Goal: Complete application form

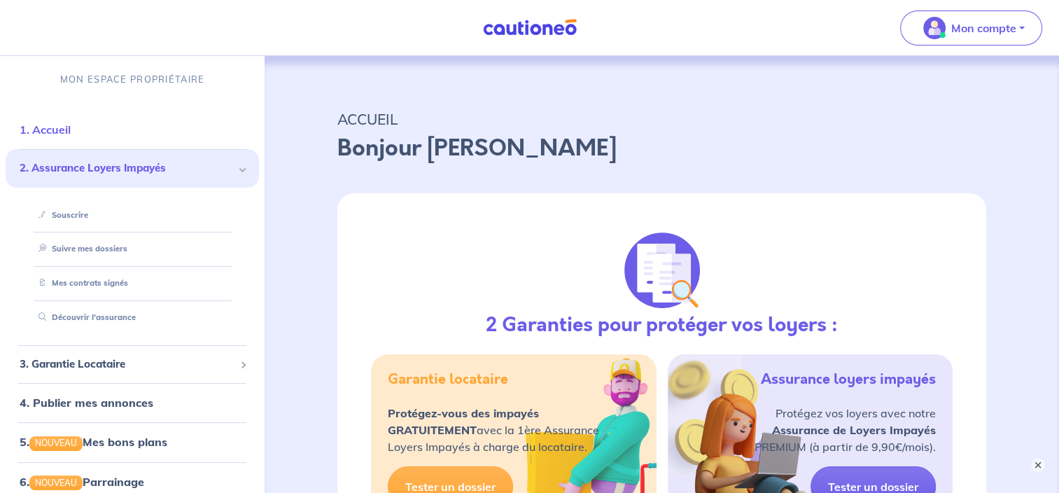
click at [71, 130] on link "1. Accueil" at bounding box center [45, 129] width 51 height 14
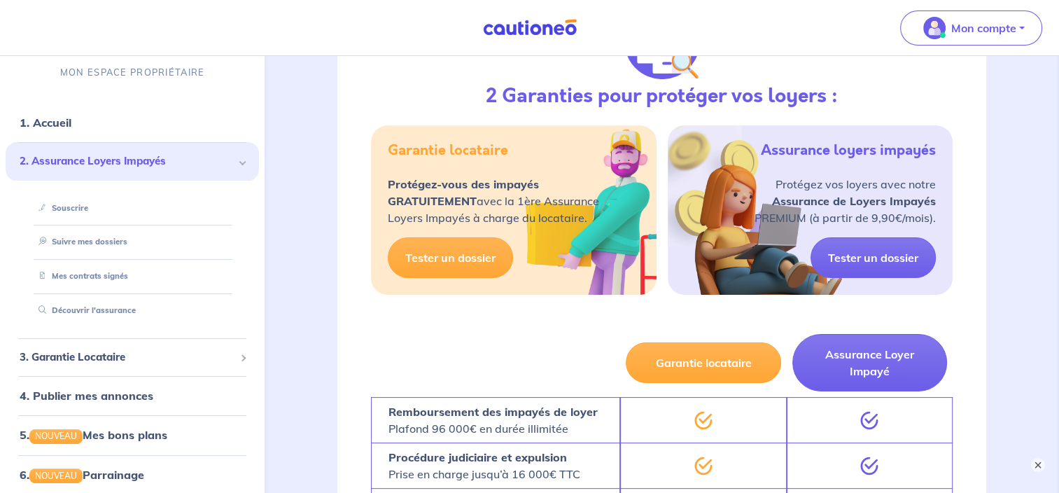
scroll to position [229, 0]
click at [875, 248] on link "Tester un dossier" at bounding box center [872, 256] width 125 height 41
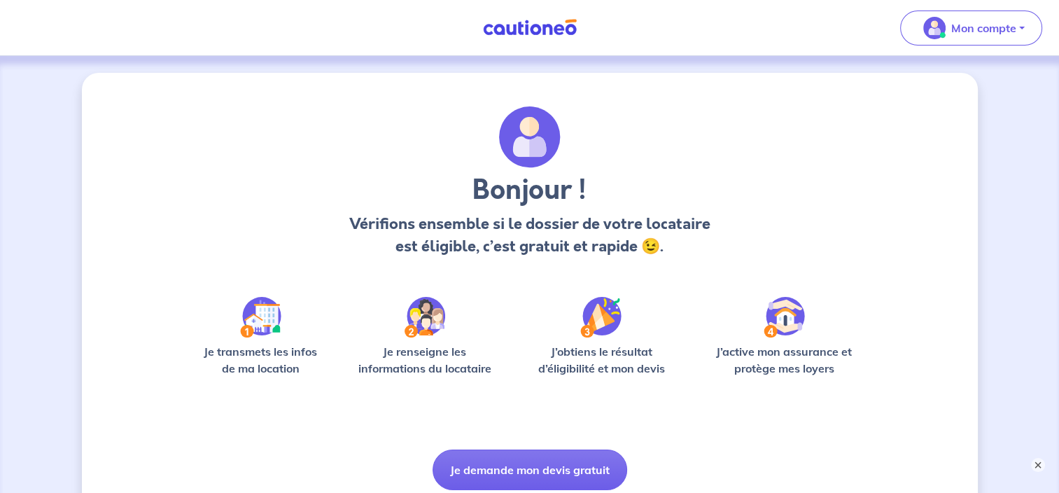
scroll to position [109, 0]
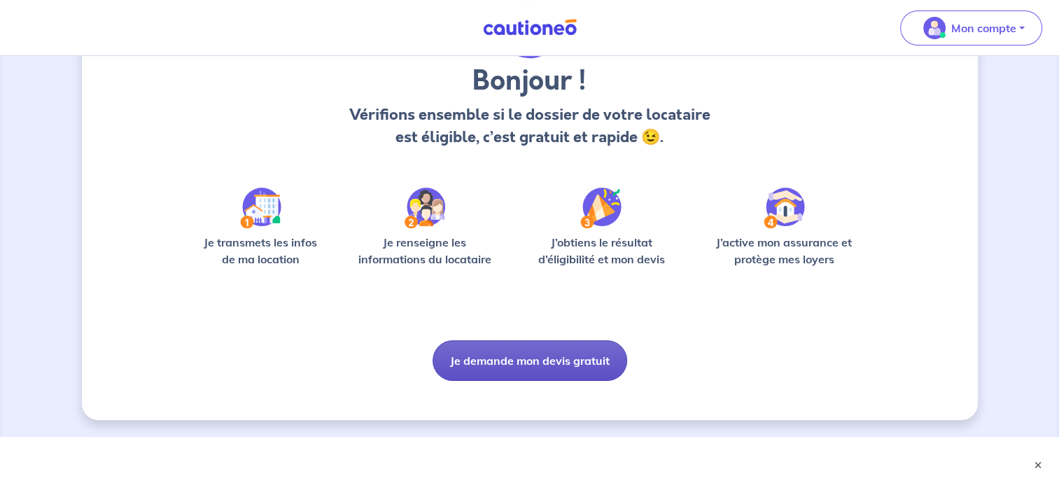
click at [518, 363] on button "Je demande mon devis gratuit" at bounding box center [529, 360] width 195 height 41
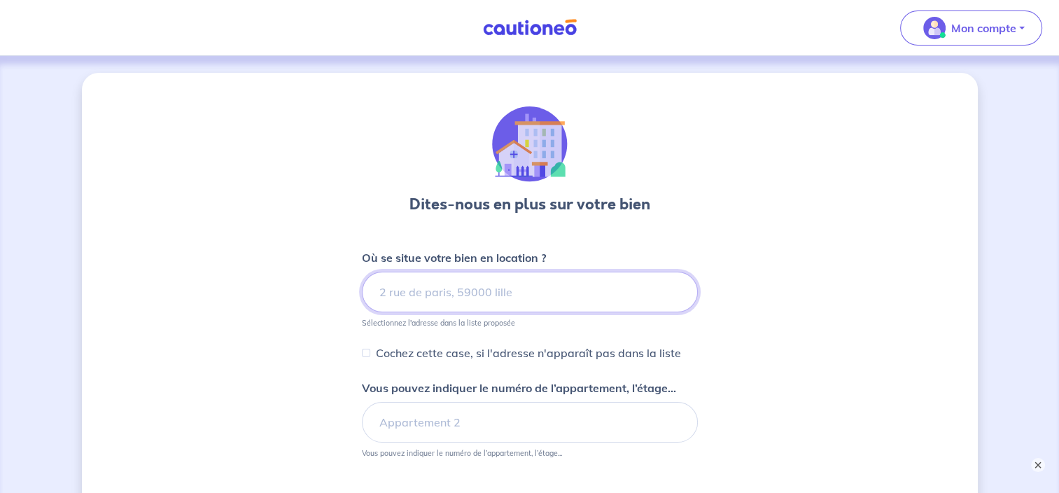
click at [437, 295] on input at bounding box center [530, 291] width 336 height 41
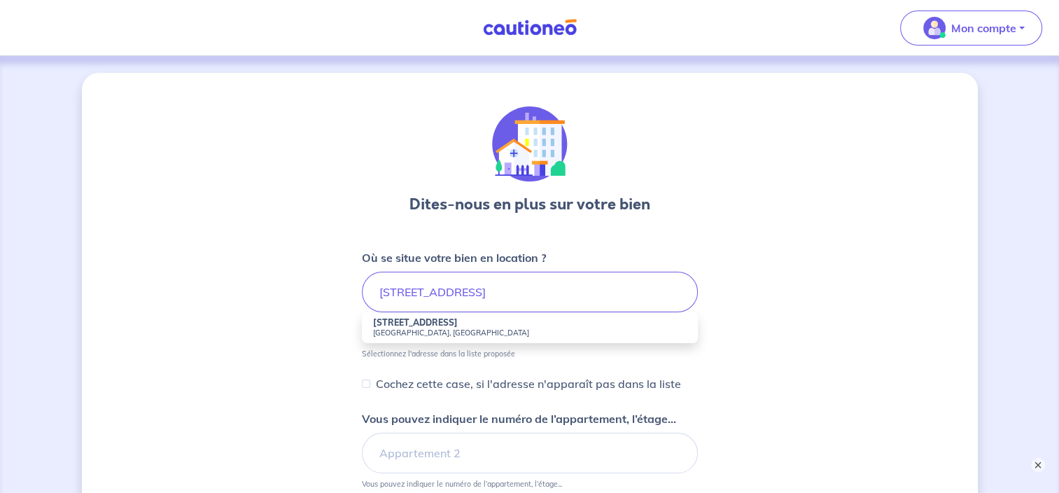
click at [429, 322] on strong "[STREET_ADDRESS]" at bounding box center [415, 322] width 85 height 10
type input "[STREET_ADDRESS]"
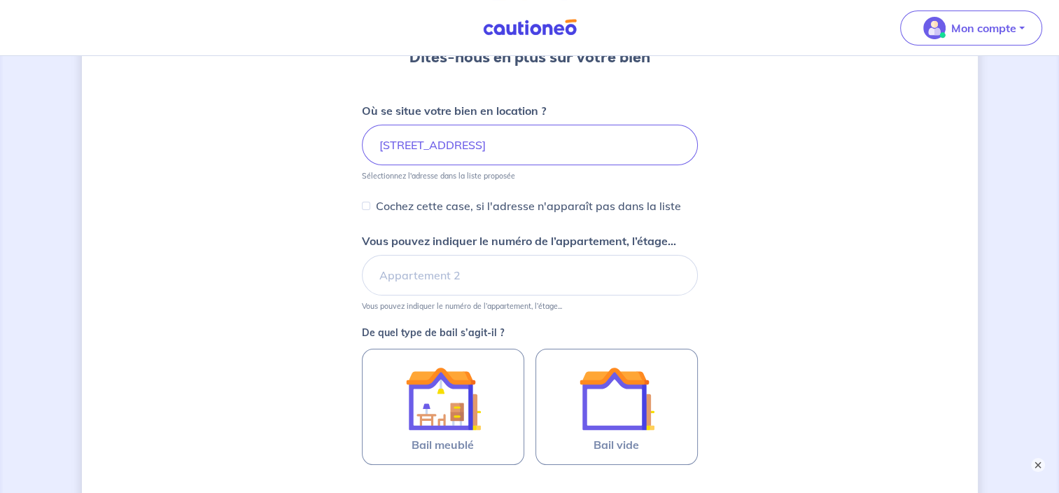
scroll to position [146, 0]
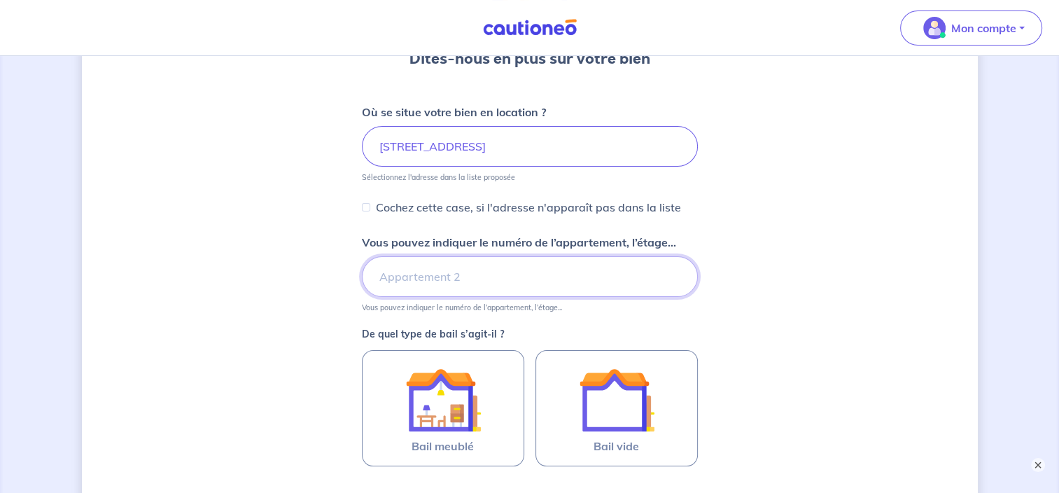
click at [442, 280] on input "Vous pouvez indiquer le numéro de l’appartement, l’étage..." at bounding box center [530, 276] width 336 height 41
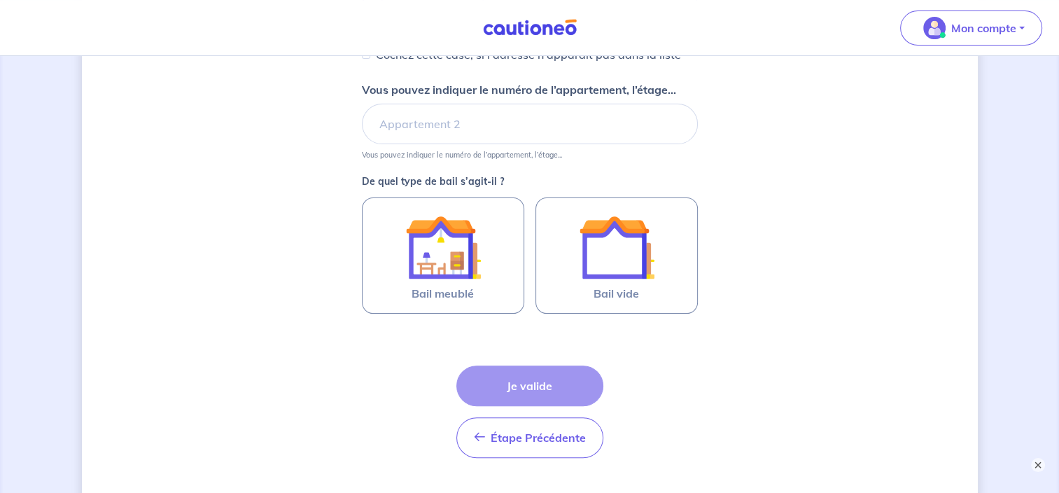
scroll to position [299, 0]
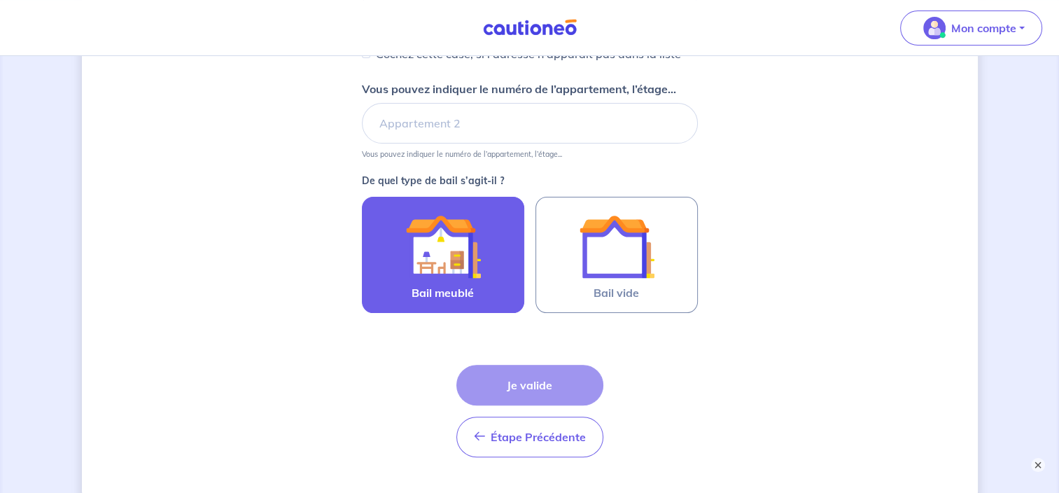
click at [433, 274] on img at bounding box center [443, 246] width 76 height 76
click at [0, 0] on input "Bail meublé" at bounding box center [0, 0] width 0 height 0
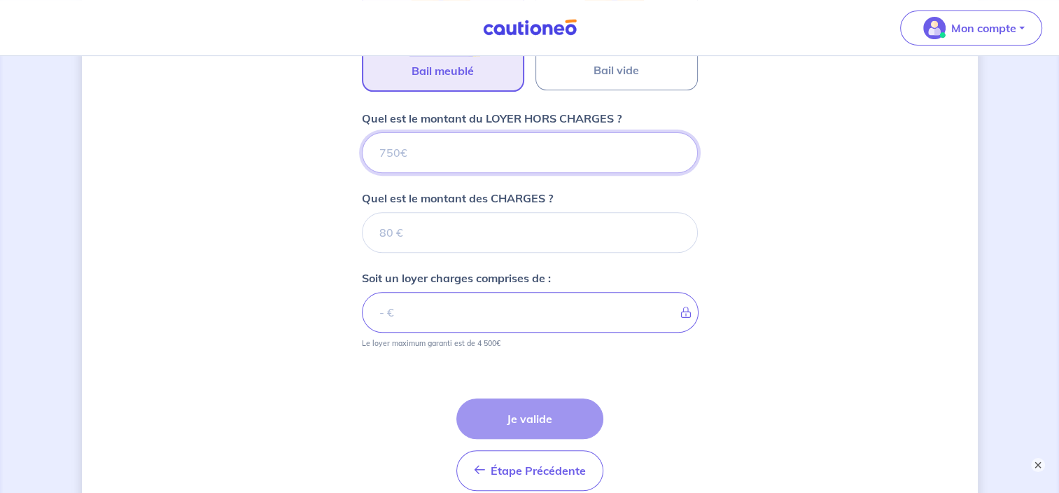
scroll to position [516, 0]
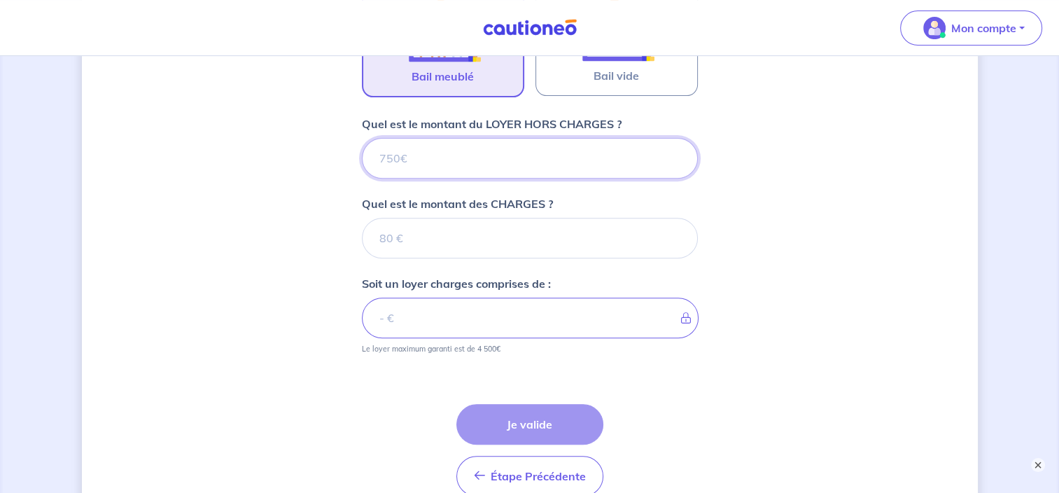
click at [451, 156] on input "Quel est le montant du LOYER HORS CHARGES ?" at bounding box center [530, 158] width 336 height 41
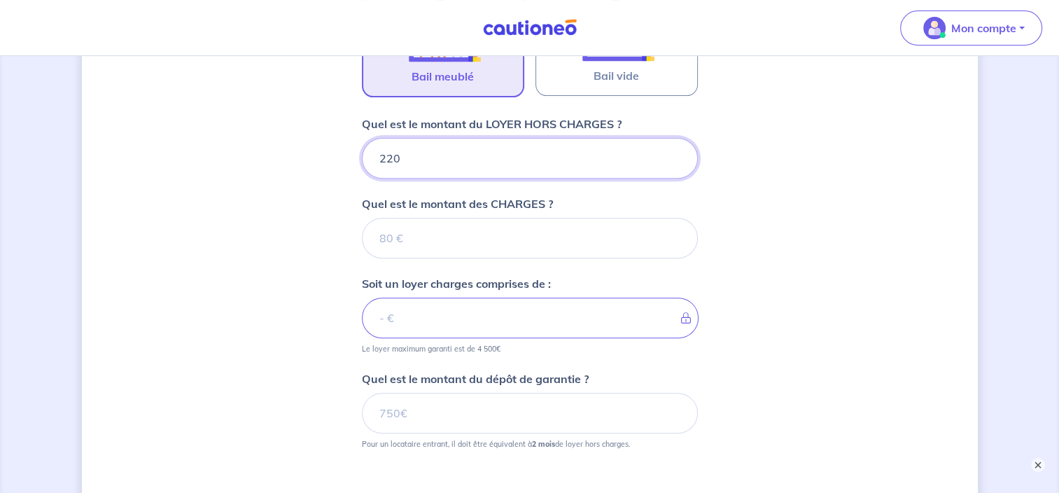
type input "2200"
type input "2"
type input "200"
type input "2000"
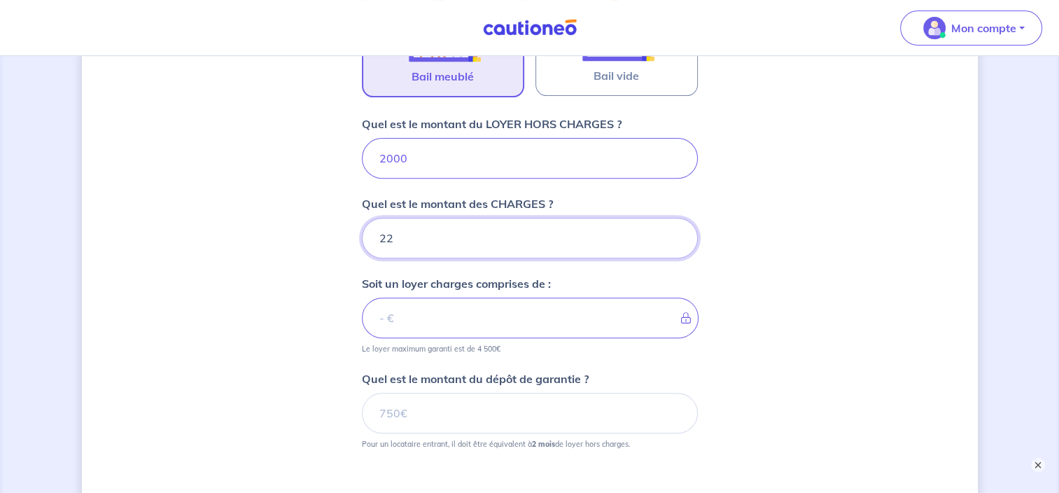
type input "220"
type input "2002"
type input "2200"
type input "4200"
type input "22"
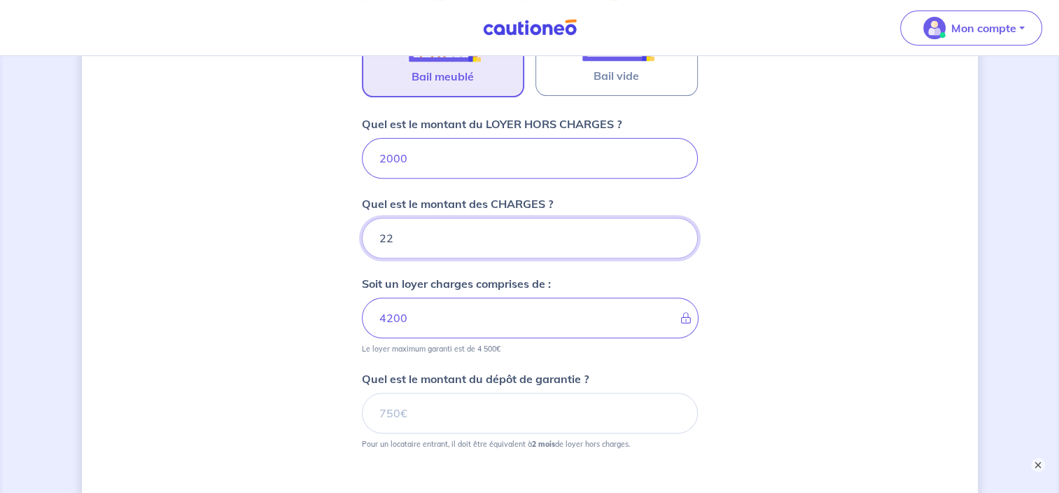
type input "2220"
type input "2"
type input "2000"
type input "2"
type input "2002"
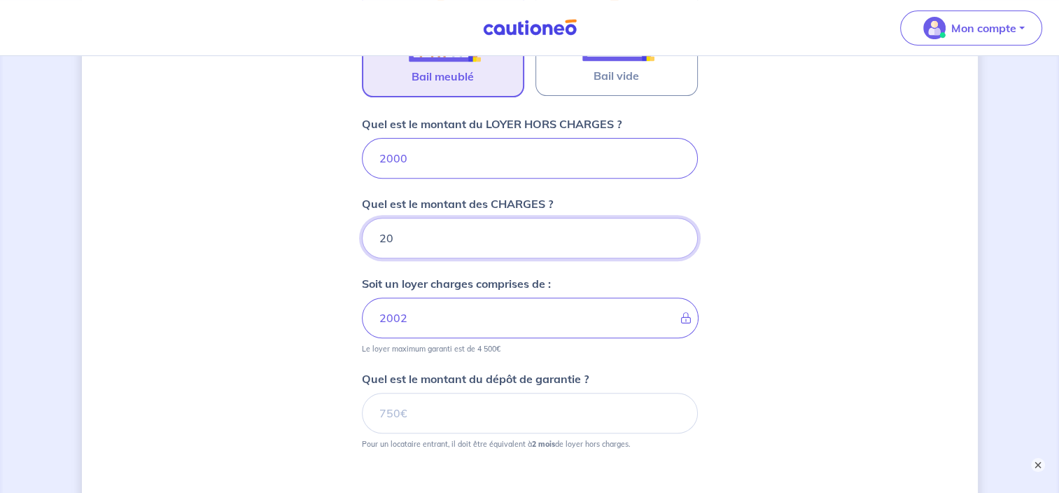
type input "200"
type input "2200"
type input "200"
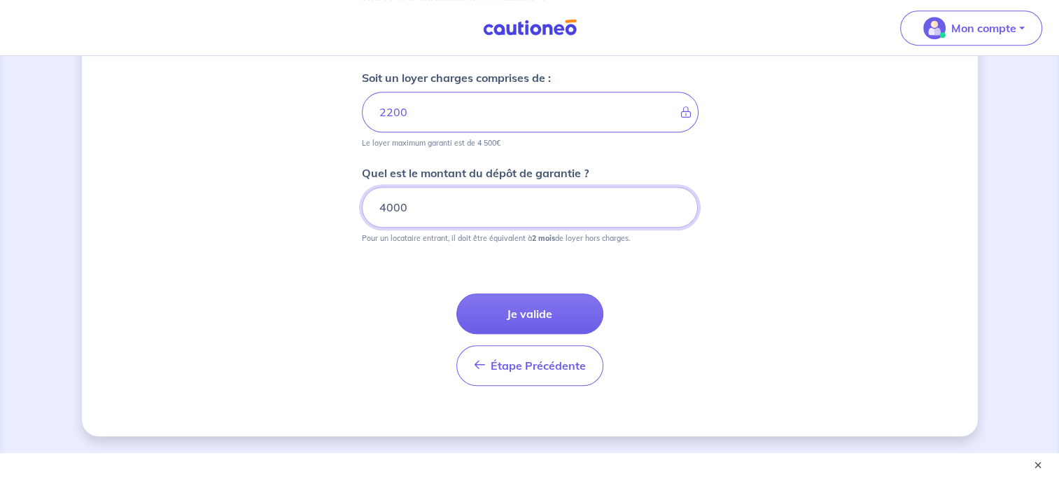
scroll to position [722, 0]
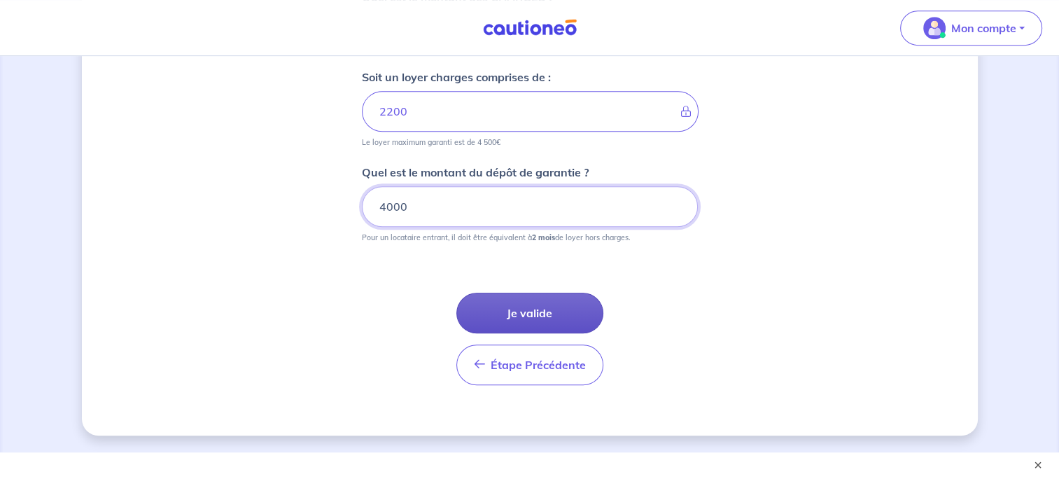
type input "4000"
click at [532, 323] on button "Je valide" at bounding box center [529, 312] width 147 height 41
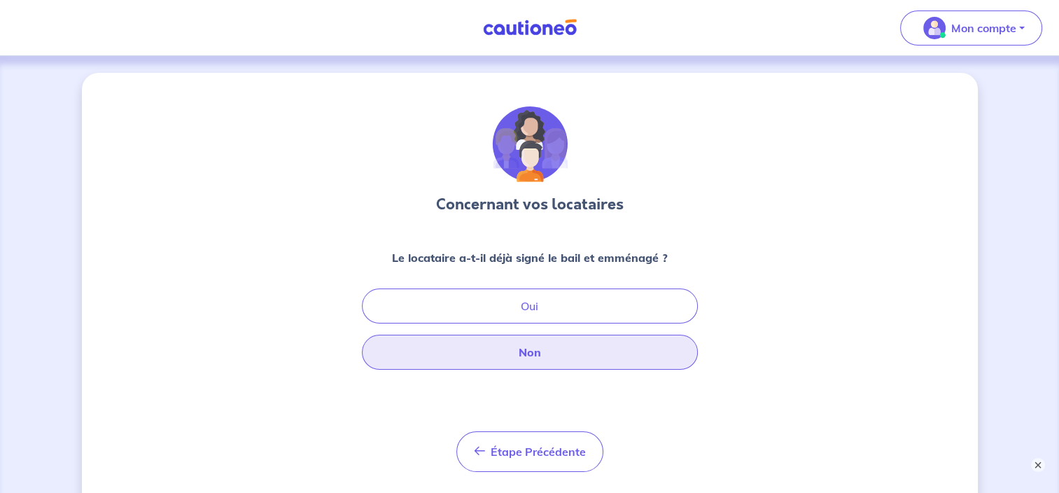
click at [539, 356] on button "Non" at bounding box center [530, 351] width 336 height 35
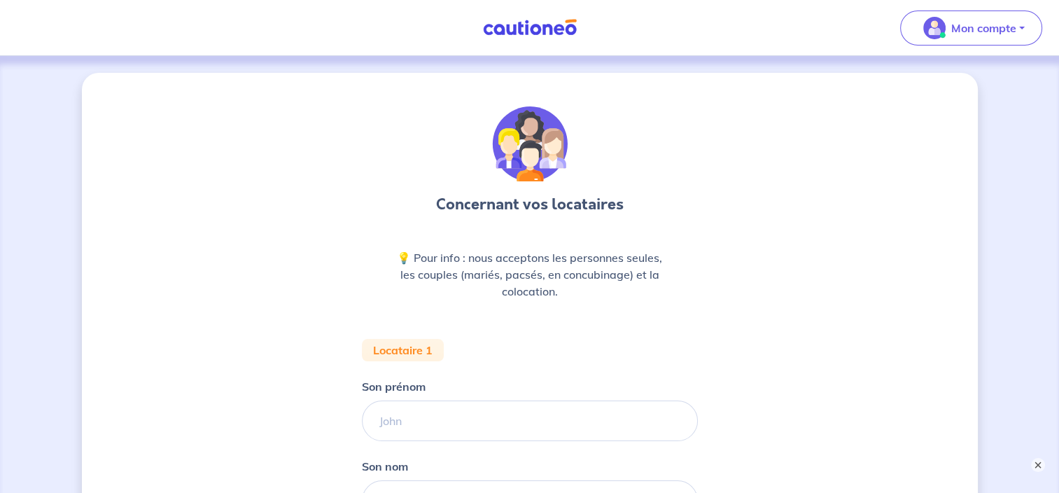
scroll to position [190, 0]
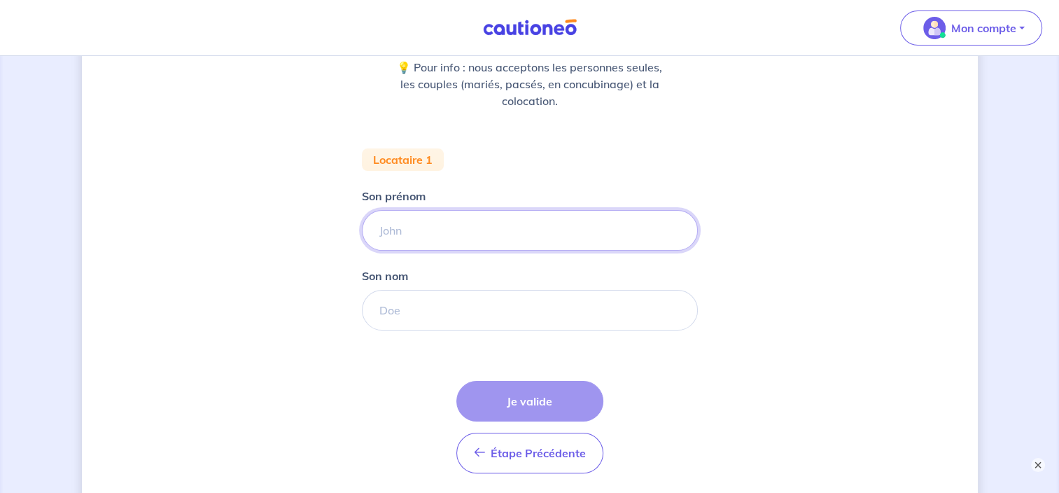
click at [443, 227] on input "Son prénom" at bounding box center [530, 230] width 336 height 41
type input "[PERSON_NAME]"
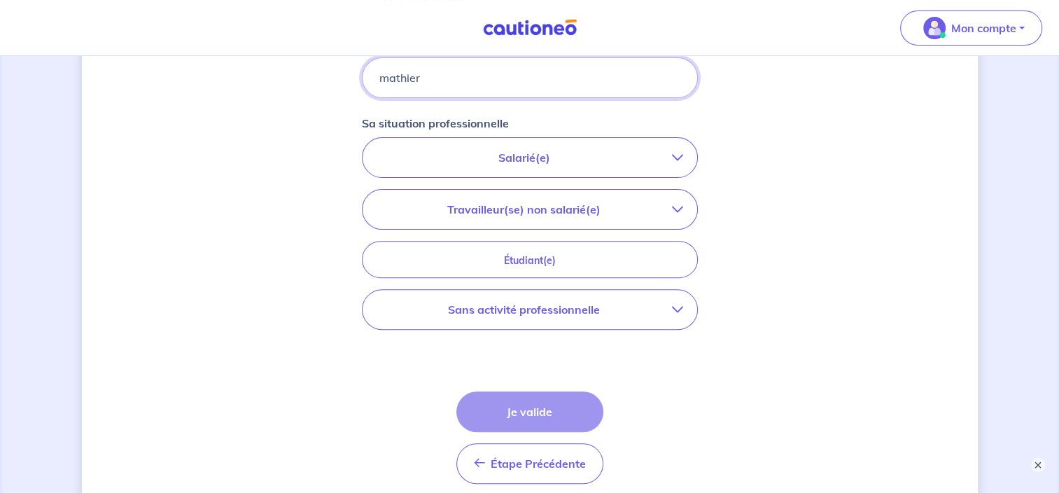
scroll to position [424, 0]
type input "mathier"
click at [674, 150] on icon "button" at bounding box center [677, 155] width 11 height 11
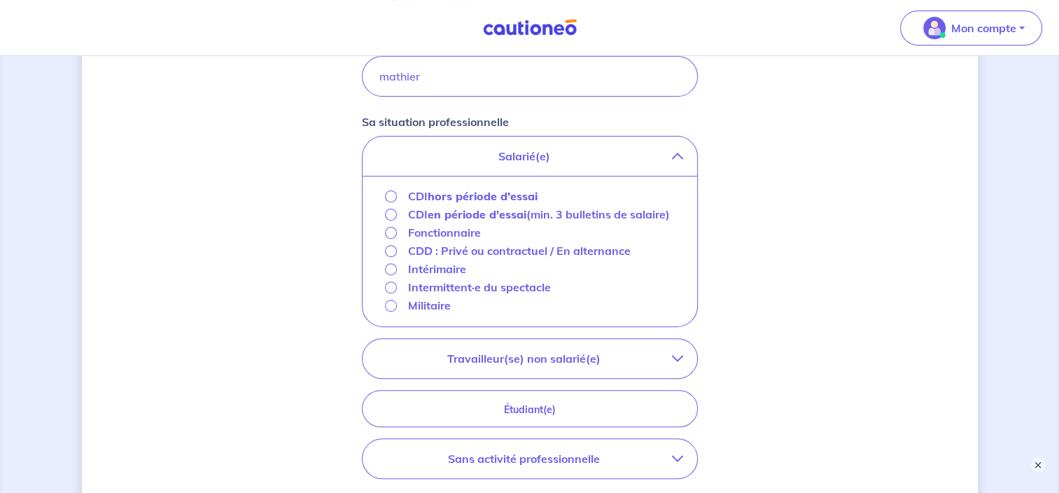
click at [425, 247] on p "CDD : Privé ou contractuel / En alternance" at bounding box center [519, 250] width 222 height 17
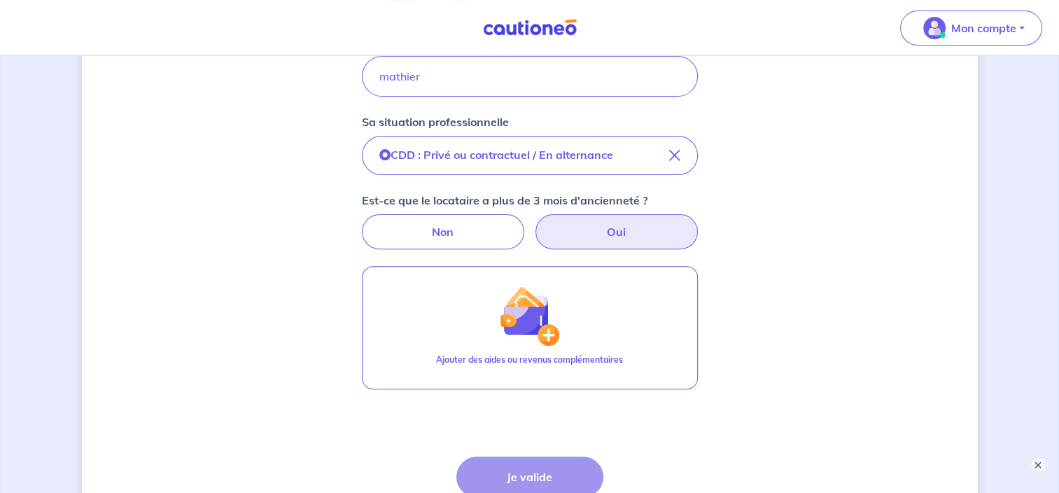
click at [595, 238] on label "Oui" at bounding box center [616, 231] width 162 height 35
click at [534, 223] on input "Oui" at bounding box center [529, 218] width 9 height 9
radio input "true"
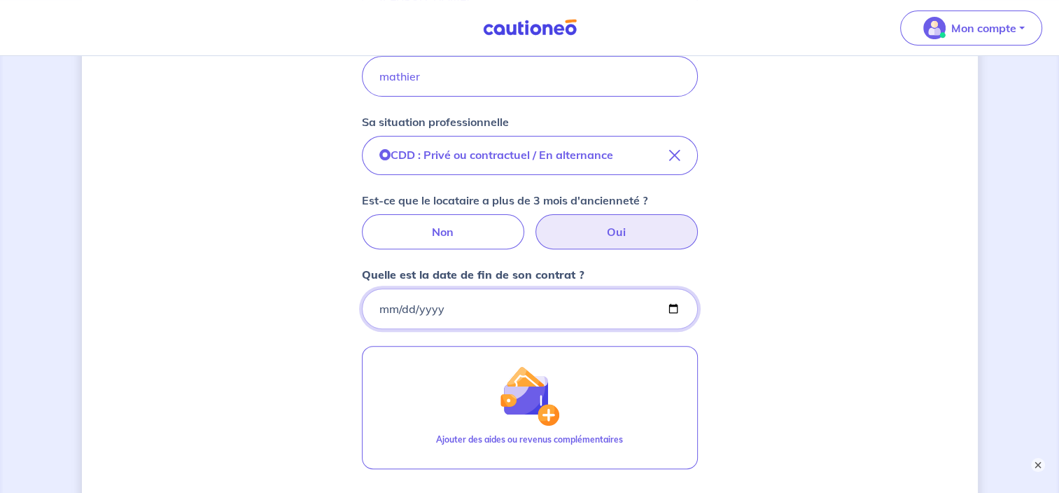
click at [675, 311] on input "Quelle est la date de fin de son contrat ?" at bounding box center [530, 308] width 336 height 41
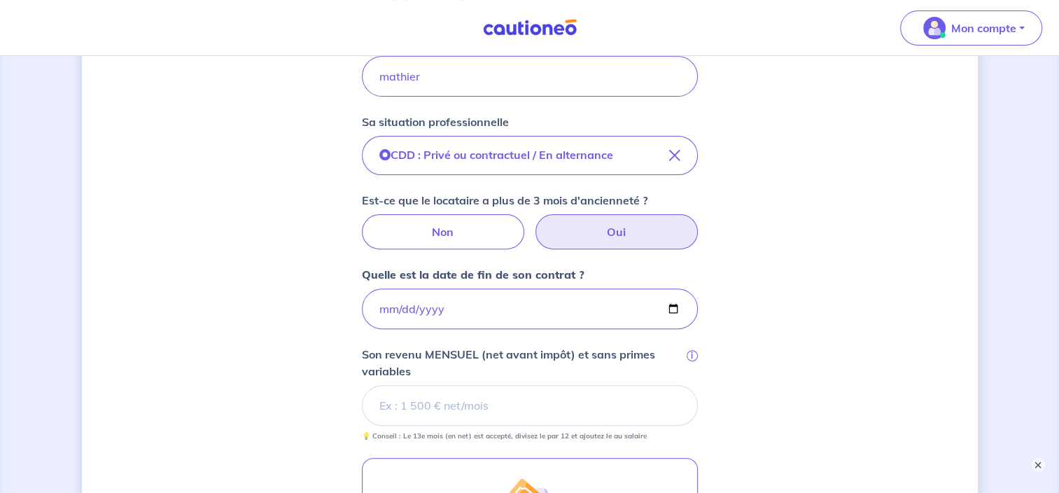
type input "[DATE]"
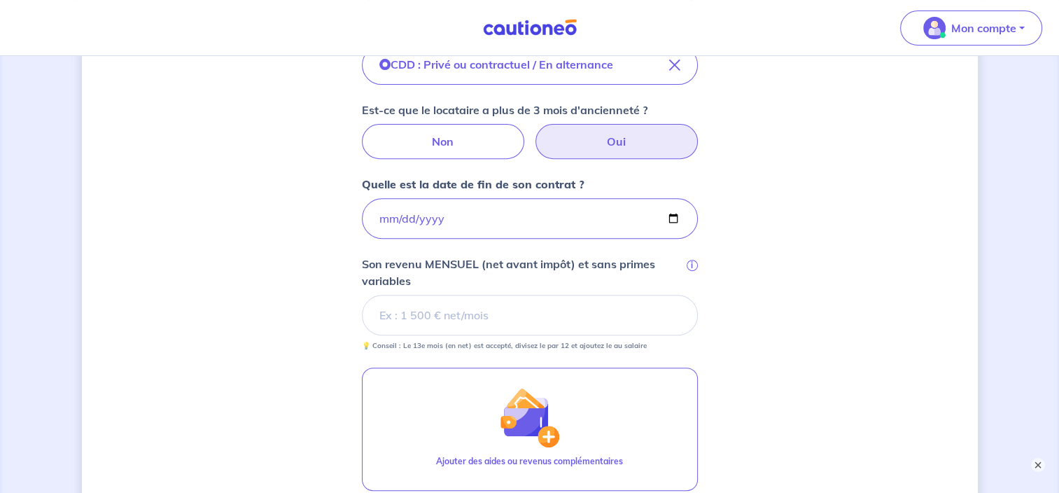
scroll to position [516, 0]
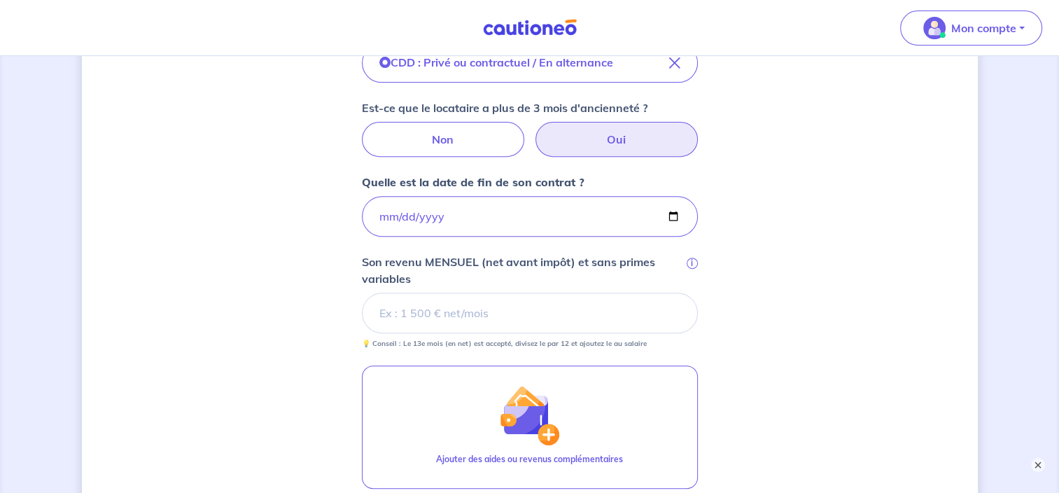
click at [500, 301] on input "Son revenu MENSUEL (net avant impôt) et sans primes variables i" at bounding box center [530, 312] width 336 height 41
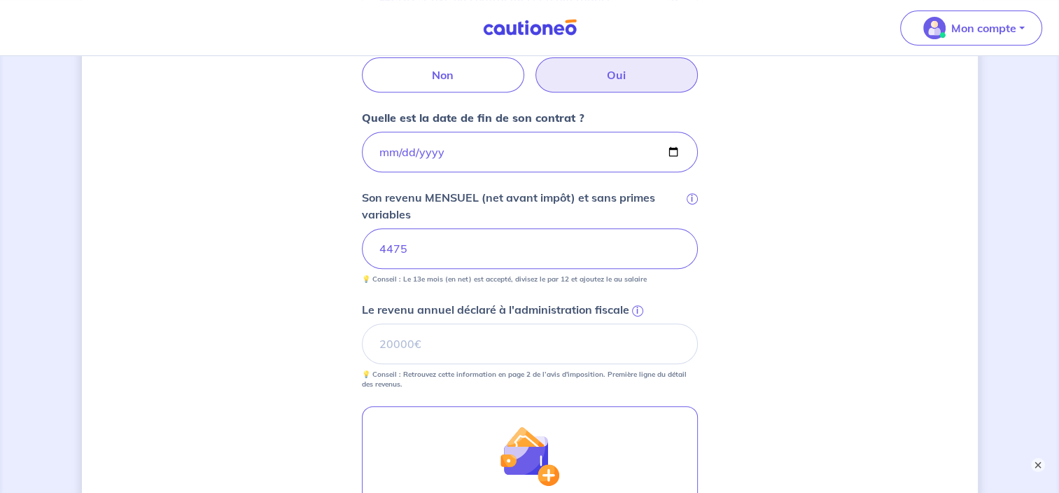
scroll to position [584, 0]
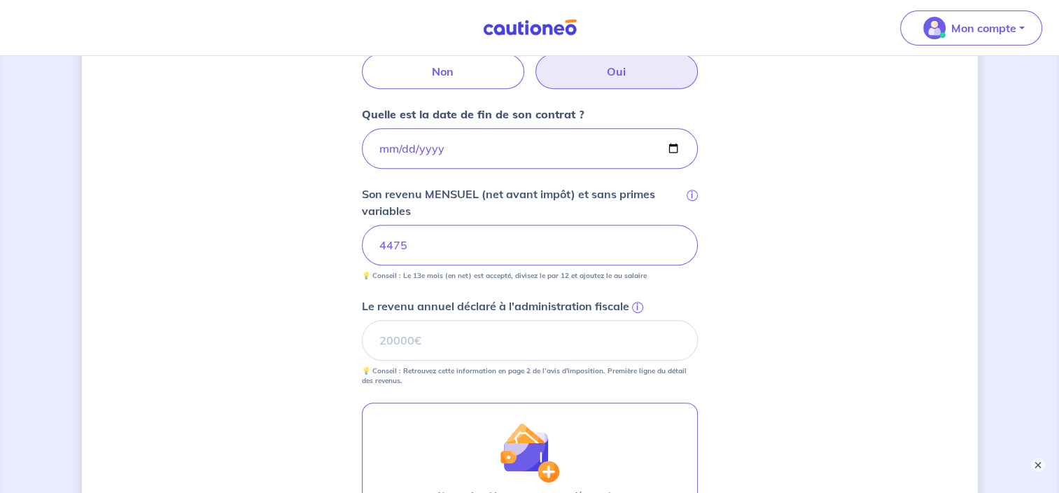
click at [636, 309] on span "i" at bounding box center [637, 307] width 11 height 11
click at [636, 320] on input "Le revenu annuel déclaré à l'administration fiscale i" at bounding box center [530, 340] width 336 height 41
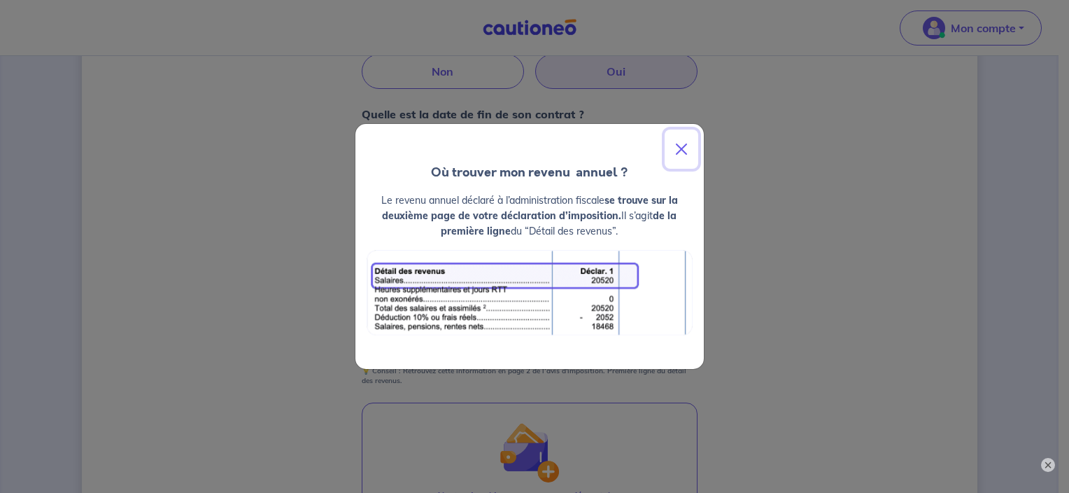
click at [678, 144] on button "Close" at bounding box center [682, 148] width 34 height 39
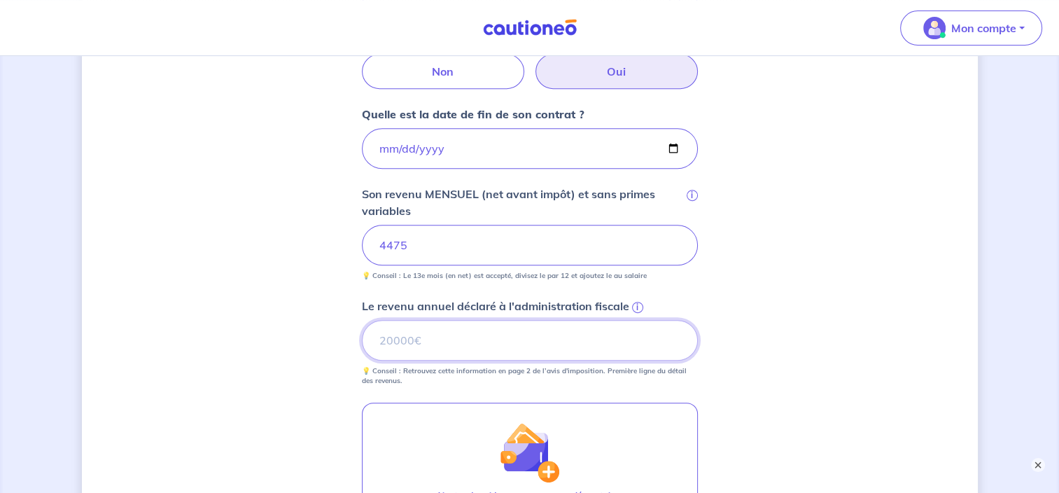
click at [508, 337] on input "Le revenu annuel déclaré à l'administration fiscale i" at bounding box center [530, 340] width 336 height 41
type input "53881"
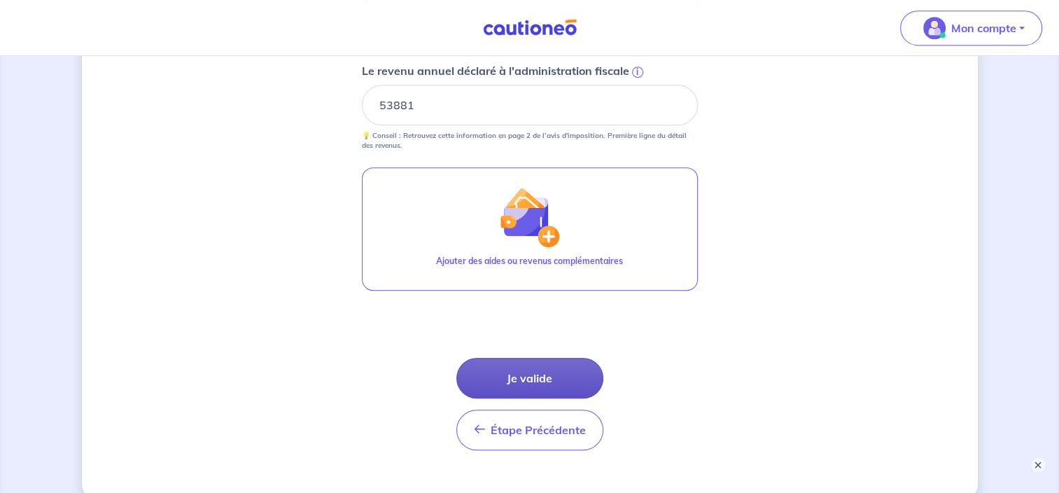
scroll to position [821, 0]
click at [535, 382] on button "Je valide" at bounding box center [529, 375] width 147 height 41
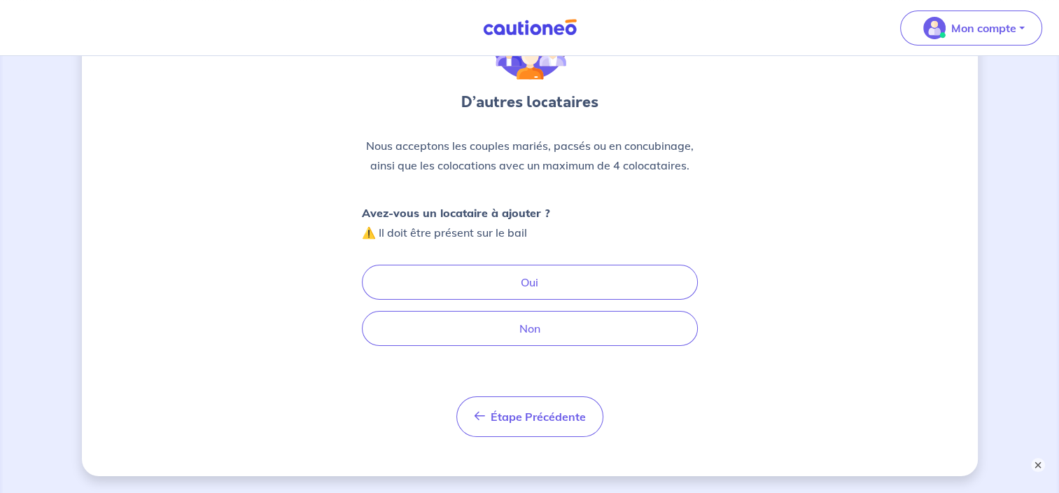
scroll to position [103, 0]
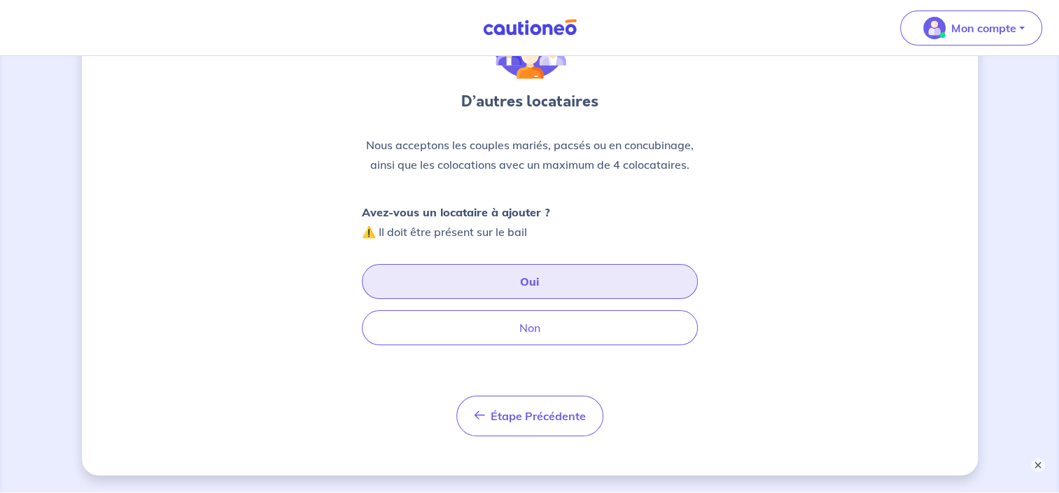
click at [490, 292] on button "Oui" at bounding box center [530, 281] width 336 height 35
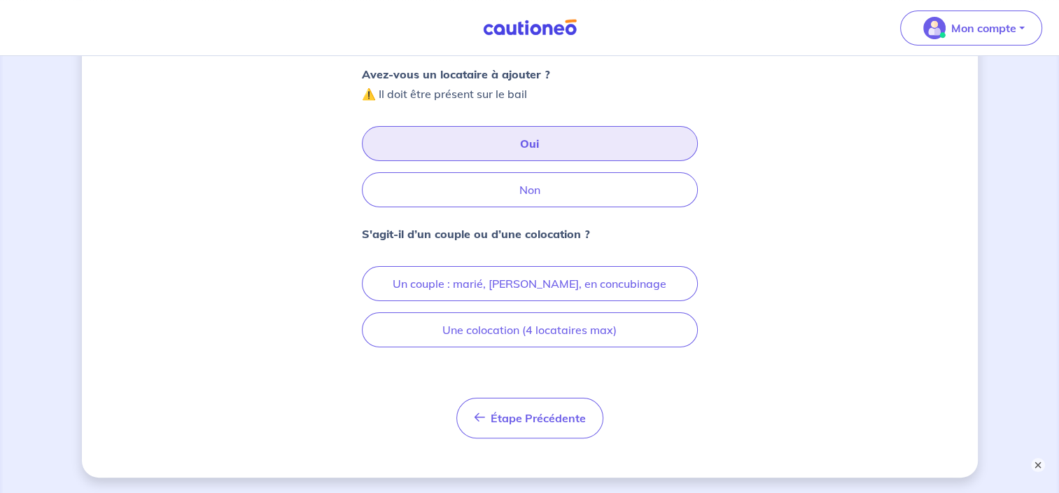
scroll to position [240, 0]
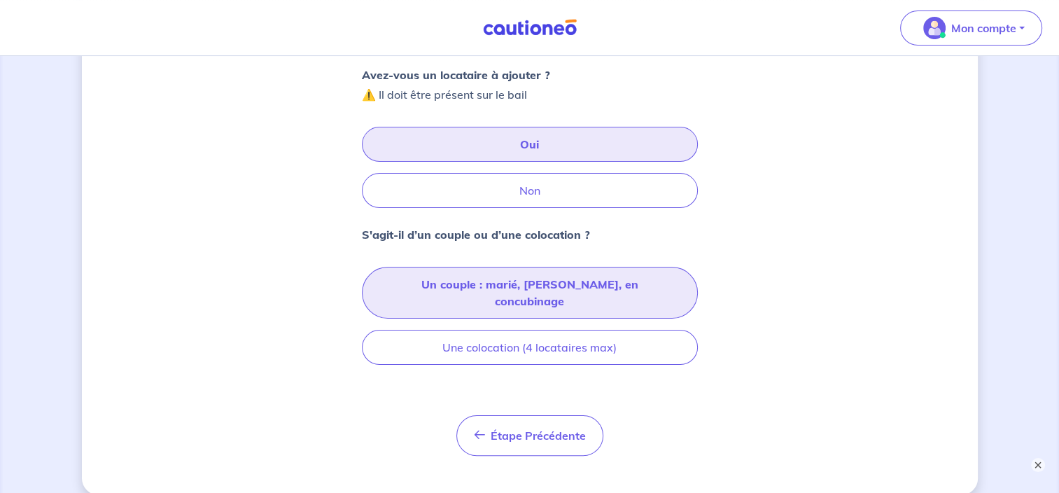
click at [572, 273] on button "Un couple : marié, [PERSON_NAME], en concubinage" at bounding box center [530, 293] width 336 height 52
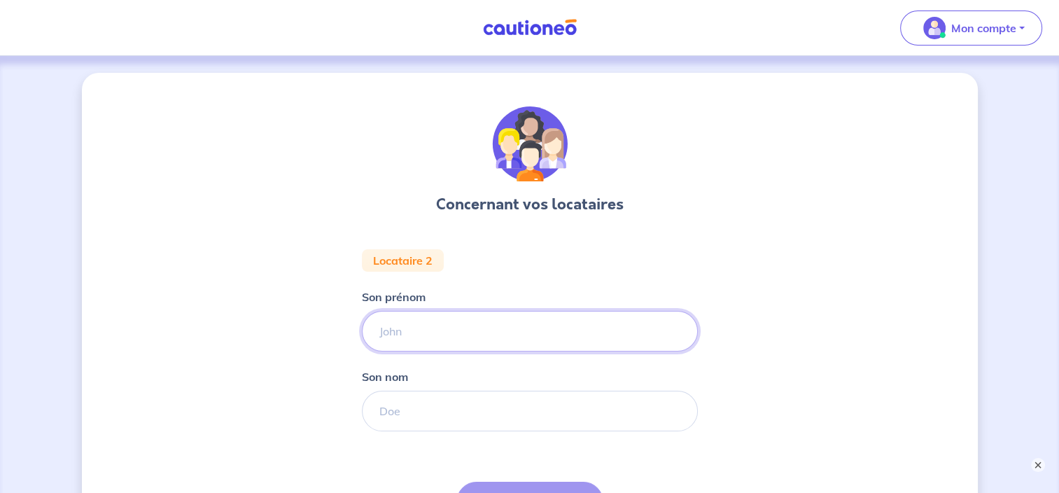
click at [446, 323] on input "Son prénom" at bounding box center [530, 331] width 336 height 41
type input "[PERSON_NAME]"
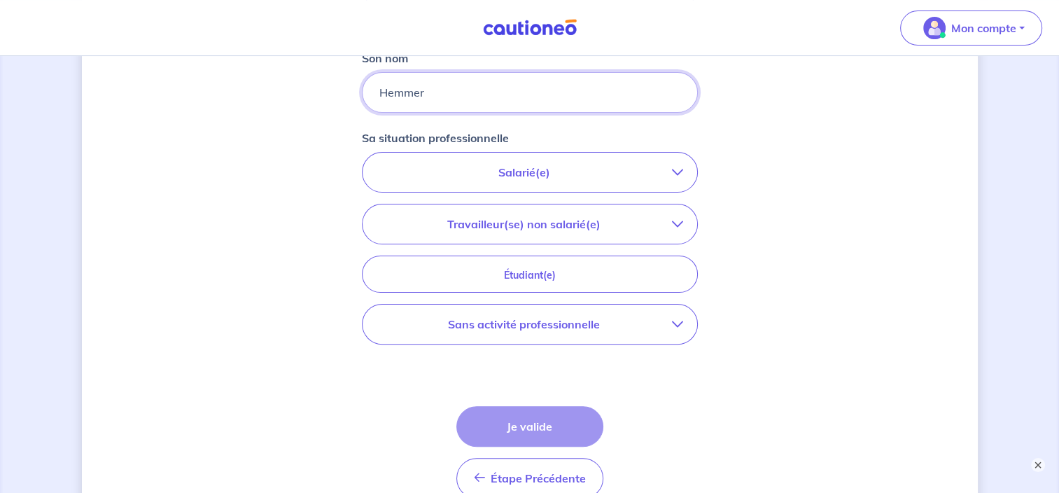
scroll to position [319, 0]
type input "Hemmer"
click at [550, 179] on button "Salarié(e)" at bounding box center [529, 171] width 334 height 39
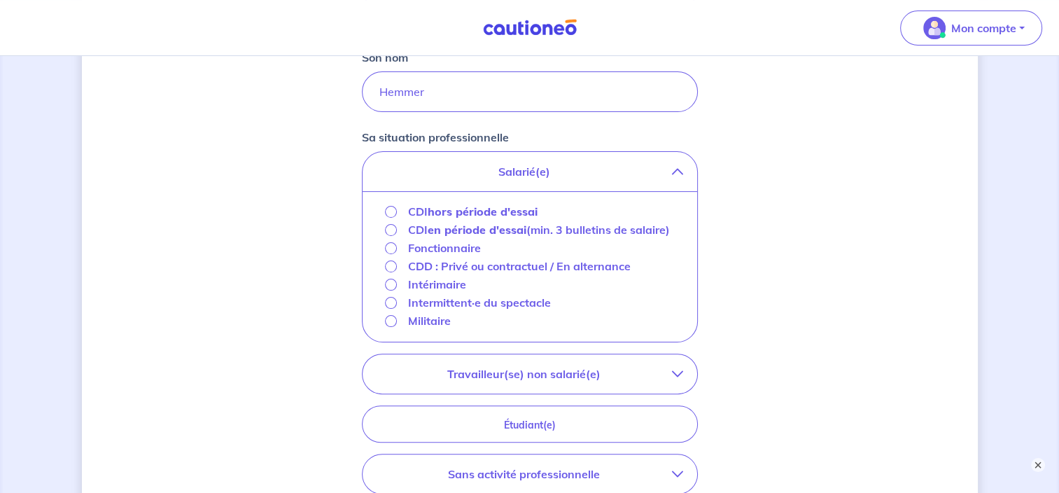
click at [516, 218] on p "CDI hors période d'essai" at bounding box center [472, 211] width 129 height 17
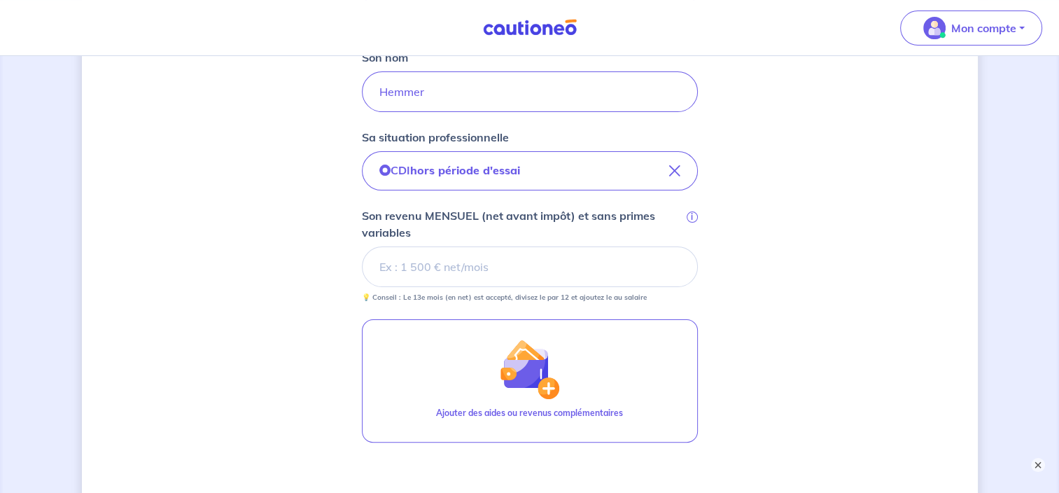
click at [560, 249] on input "Son revenu MENSUEL (net avant impôt) et sans primes variables i" at bounding box center [530, 266] width 336 height 41
click at [539, 255] on input "Son revenu MENSUEL (net avant impôt) et sans primes variables i" at bounding box center [530, 266] width 336 height 41
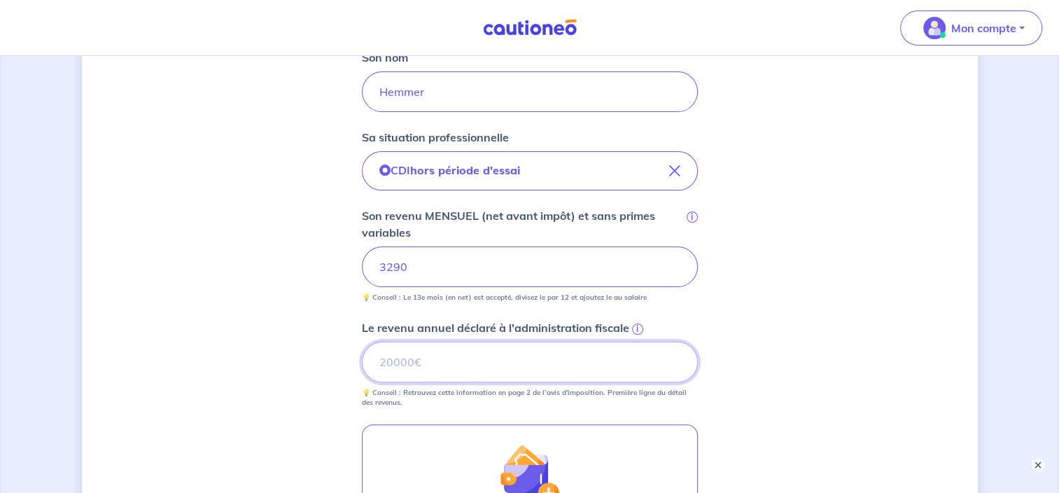
click at [459, 354] on input "Le revenu annuel déclaré à l'administration fiscale i" at bounding box center [530, 361] width 336 height 41
click at [446, 363] on input "Le revenu annuel déclaré à l'administration fiscale i" at bounding box center [530, 361] width 336 height 41
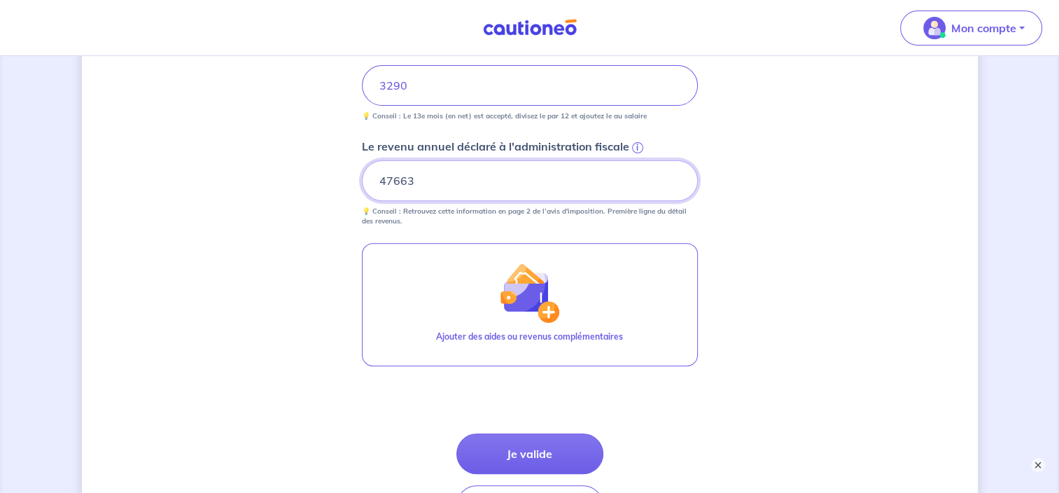
scroll to position [654, 0]
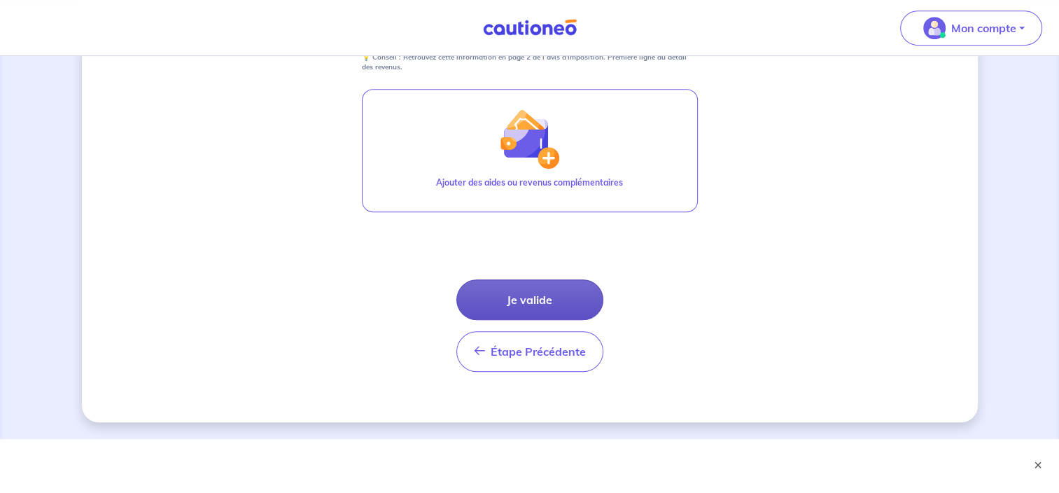
type input "47663"
click at [532, 294] on button "Je valide" at bounding box center [529, 299] width 147 height 41
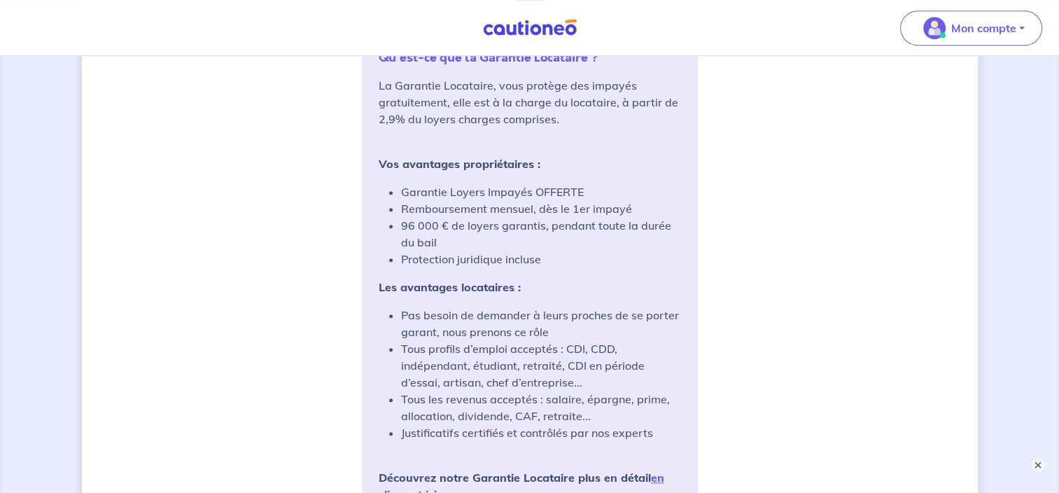
scroll to position [1259, 0]
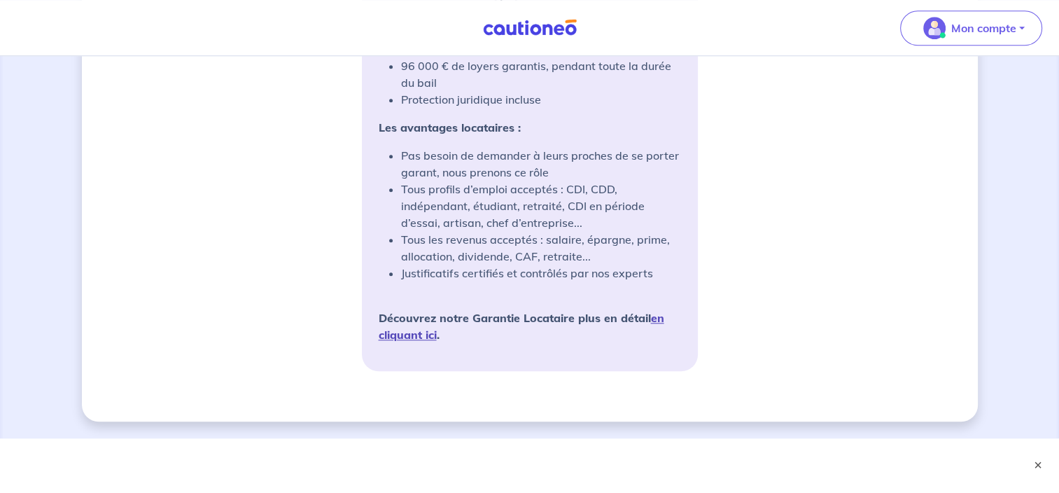
click at [657, 313] on link "en cliquant ici" at bounding box center [521, 326] width 285 height 31
